Goal: Information Seeking & Learning: Understand process/instructions

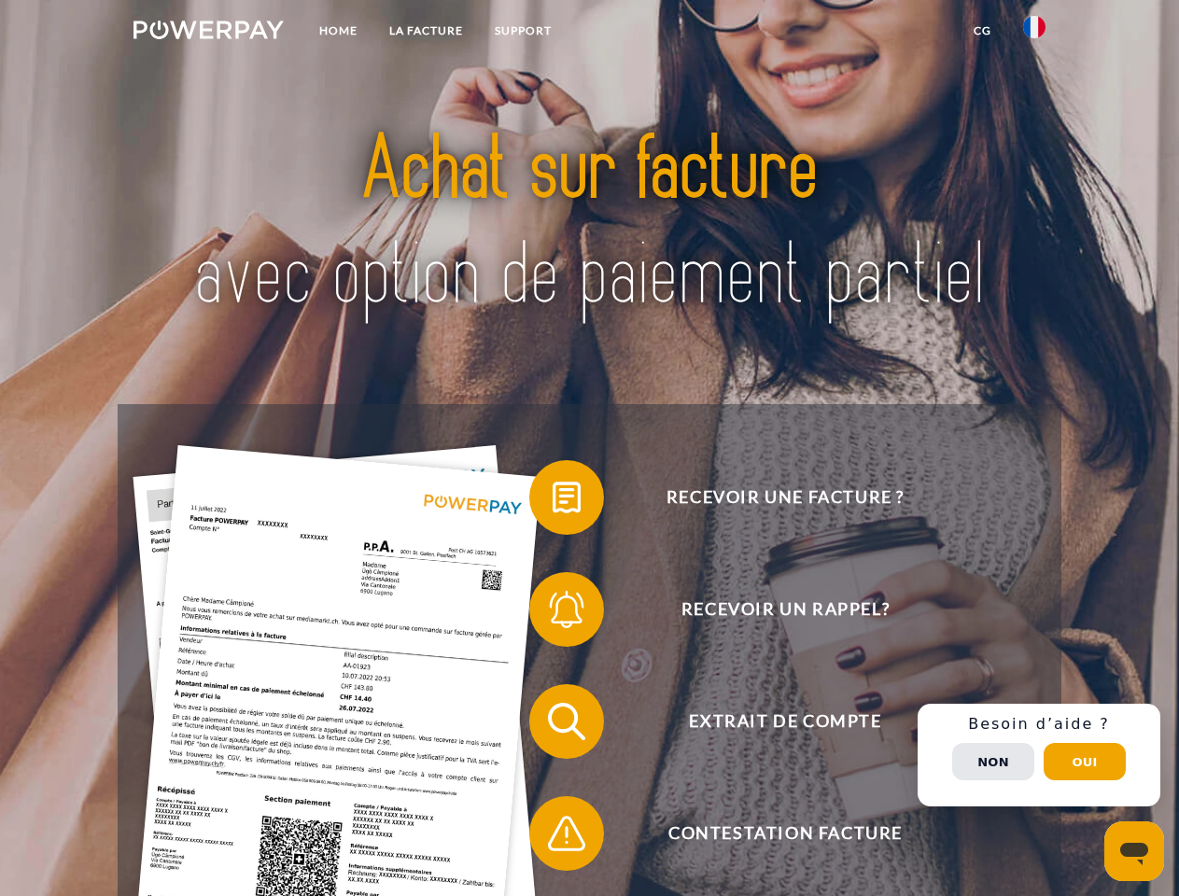
click at [208, 33] on img at bounding box center [208, 30] width 150 height 19
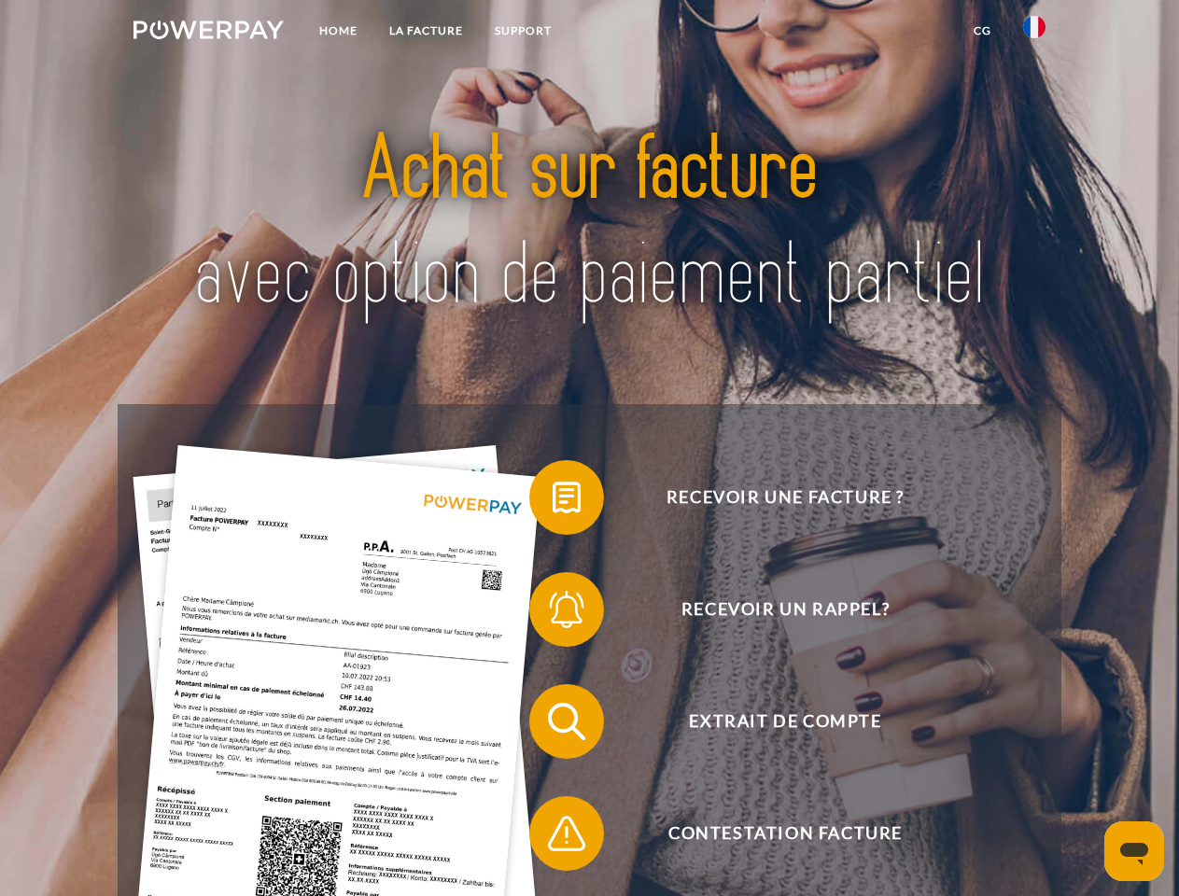
click at [1034, 33] on img at bounding box center [1034, 27] width 22 height 22
click at [982, 31] on link "CG" at bounding box center [982, 31] width 49 height 34
click at [552, 501] on span at bounding box center [538, 497] width 93 height 93
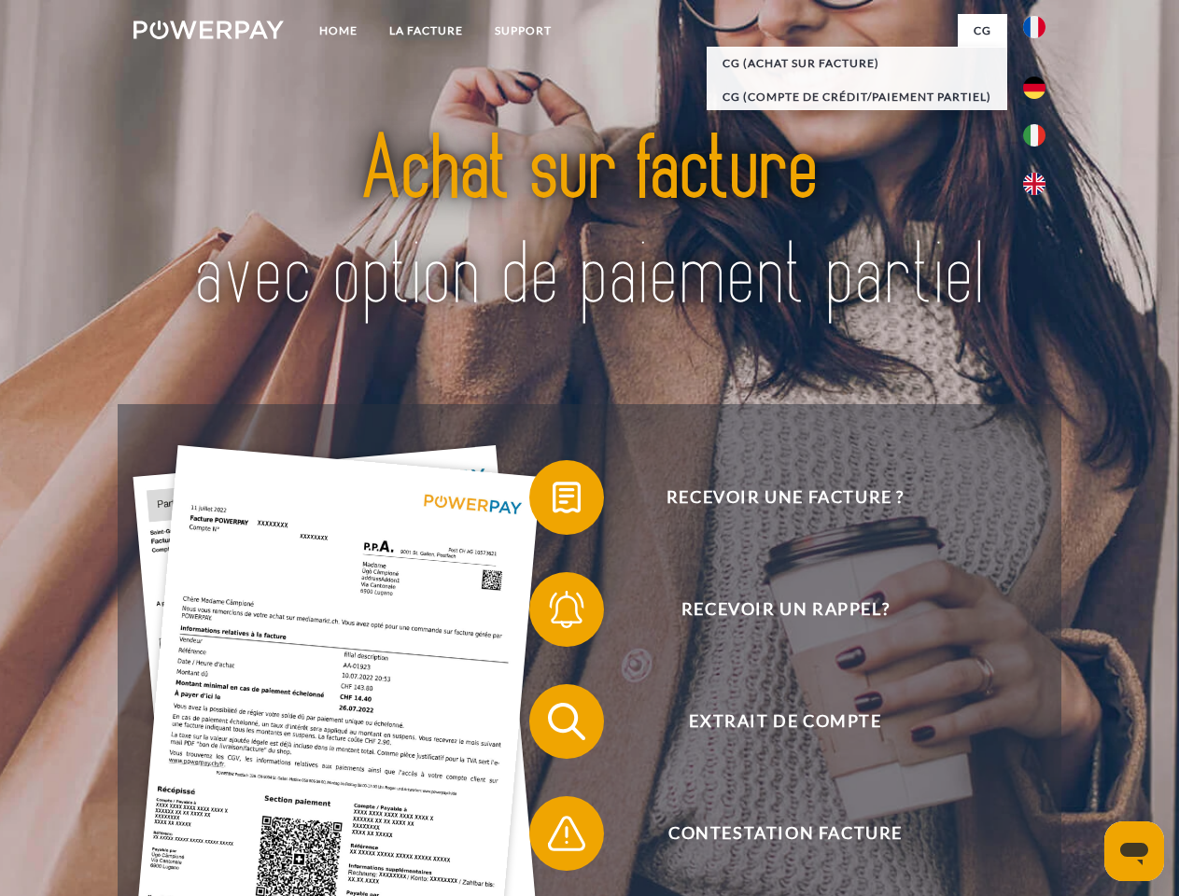
click at [552, 613] on span at bounding box center [538, 609] width 93 height 93
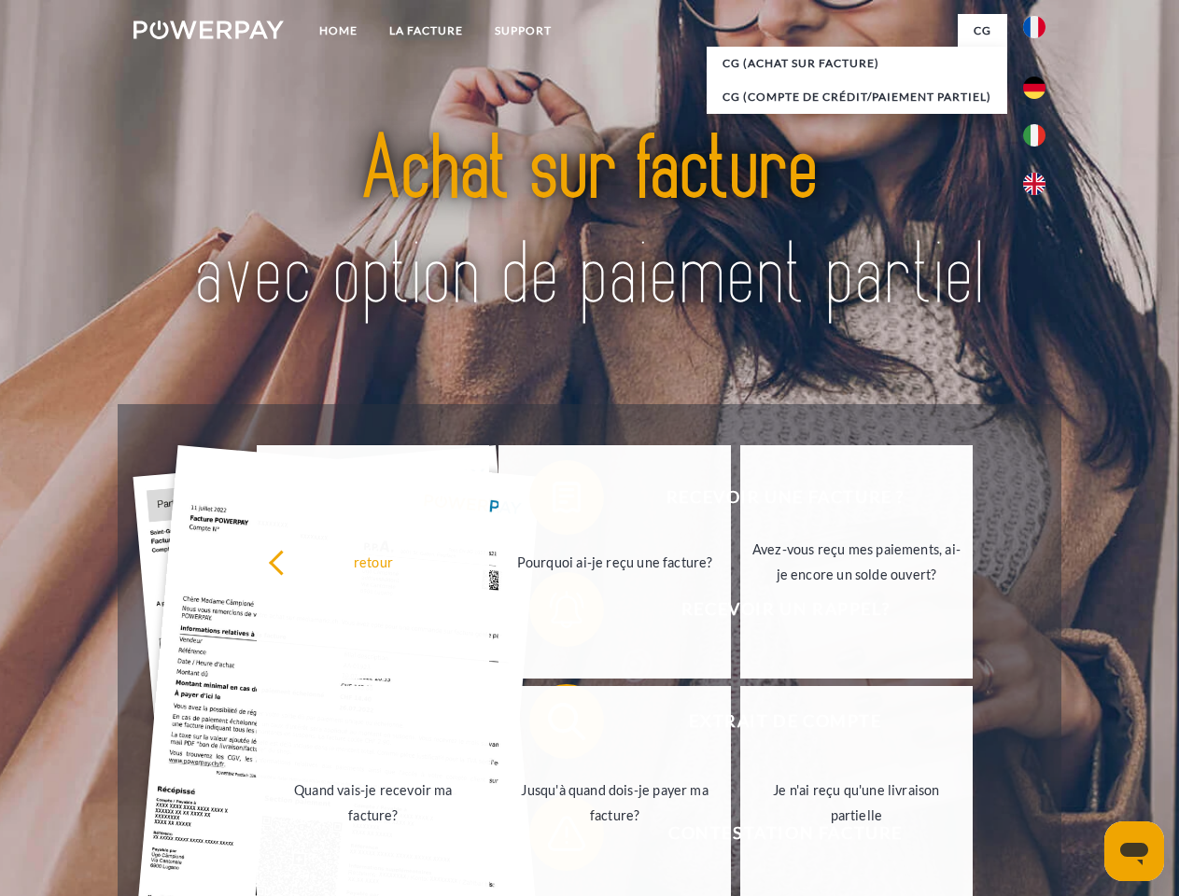
click at [552, 725] on link "Jusqu'à quand dois-je payer ma facture?" at bounding box center [614, 802] width 232 height 233
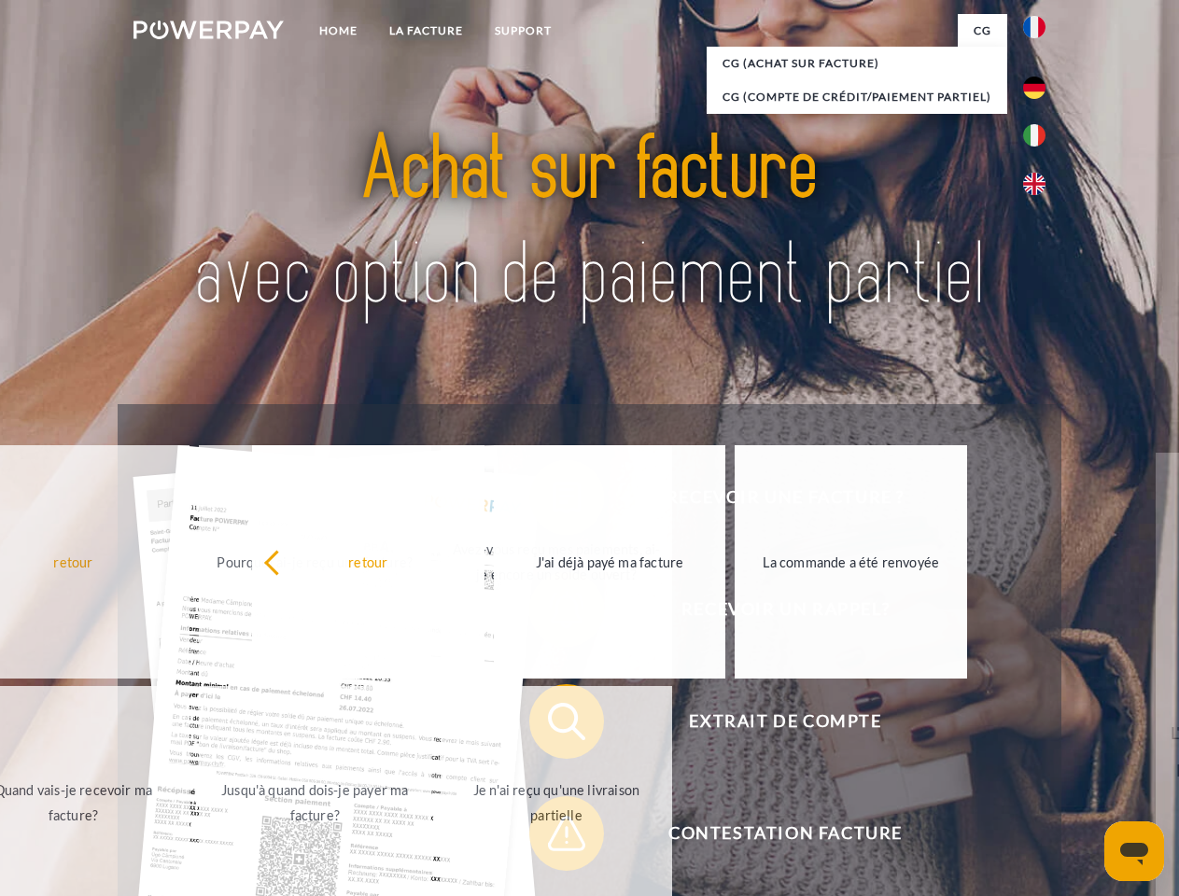
click at [552, 837] on span at bounding box center [538, 833] width 93 height 93
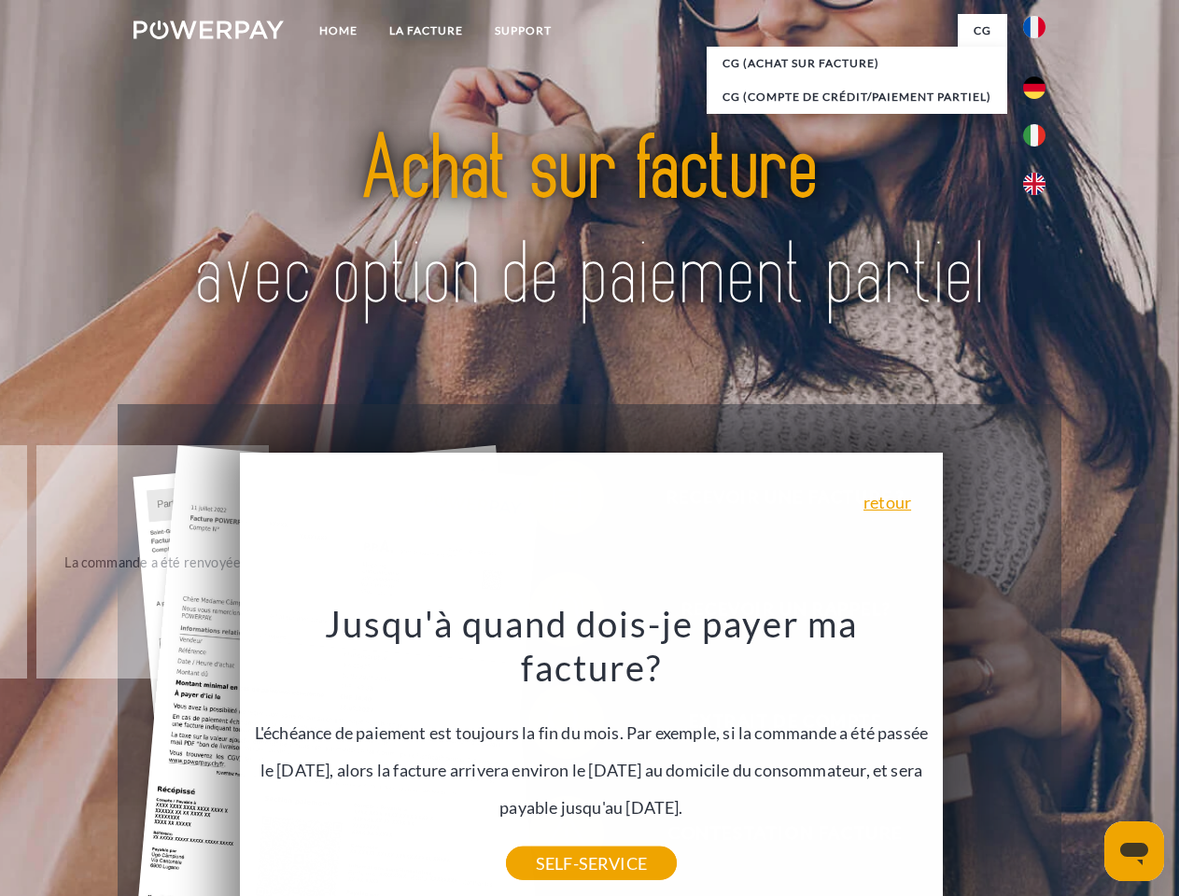
click at [1039, 755] on div "Recevoir une facture ? Recevoir un rappel? Extrait de compte retour" at bounding box center [589, 777] width 943 height 747
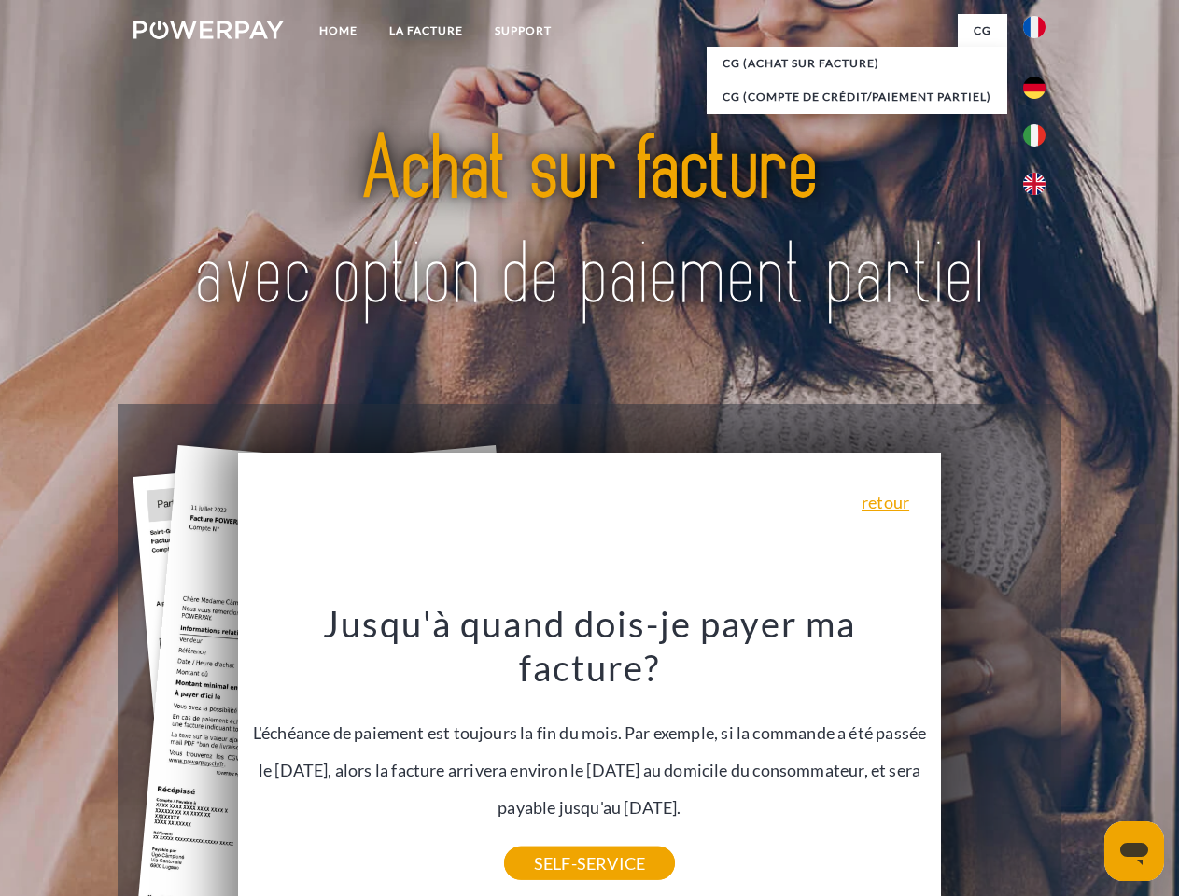
click at [993, 759] on span "Extrait de compte" at bounding box center [784, 721] width 457 height 75
click at [1084, 762] on header "Home LA FACTURE Support" at bounding box center [589, 644] width 1179 height 1289
